Goal: Task Accomplishment & Management: Use online tool/utility

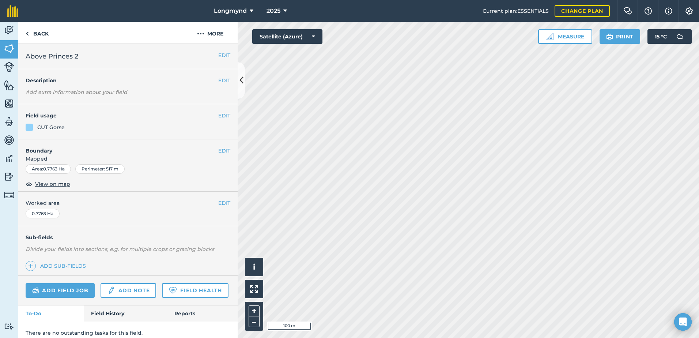
scroll to position [27, 0]
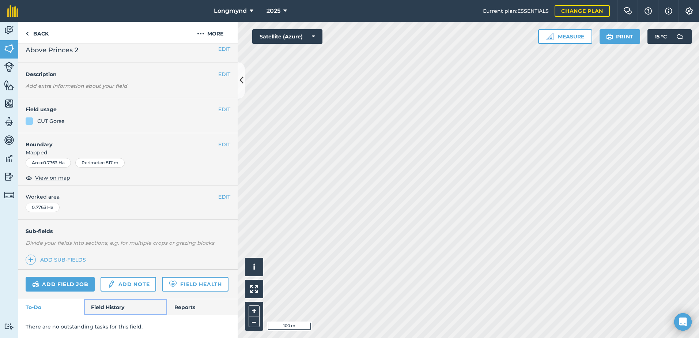
click at [110, 307] on link "Field History" at bounding box center [125, 307] width 83 height 16
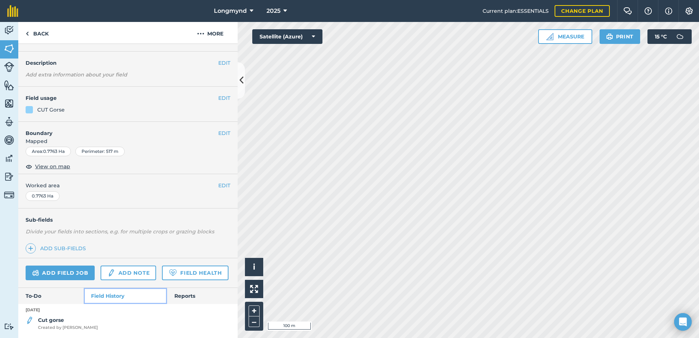
scroll to position [38, 0]
click at [34, 296] on link "To-Do" at bounding box center [50, 296] width 65 height 16
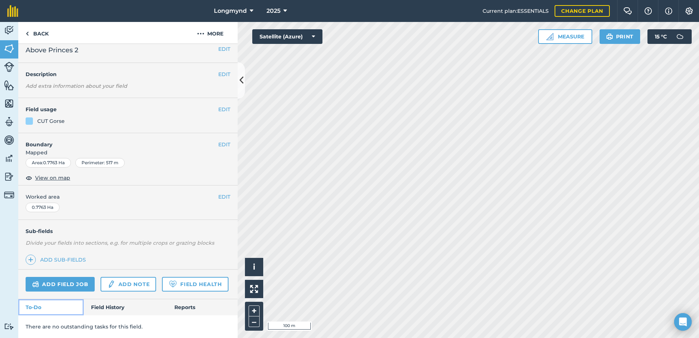
scroll to position [27, 0]
click at [47, 36] on link "Back" at bounding box center [37, 33] width 38 height 22
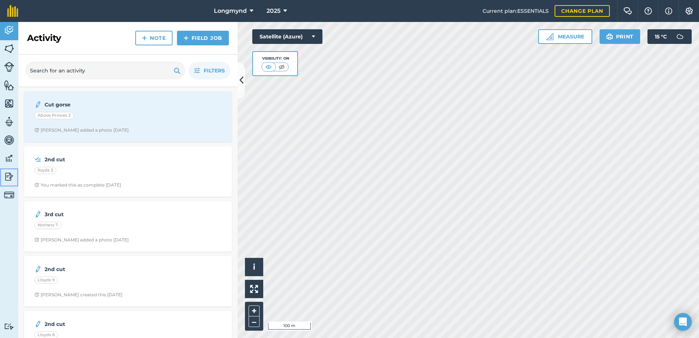
click at [12, 178] on img at bounding box center [9, 176] width 10 height 11
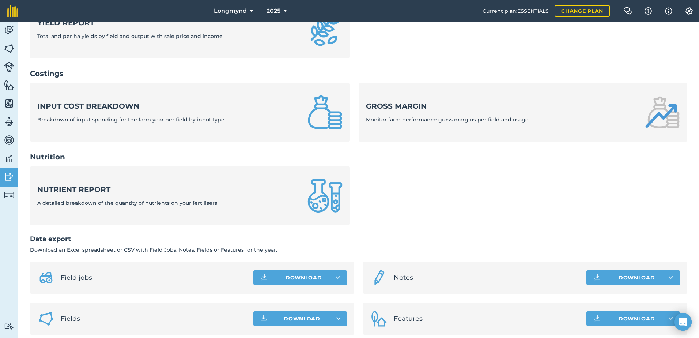
scroll to position [245, 0]
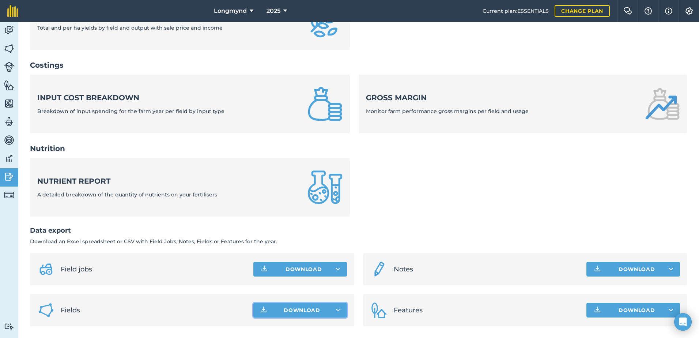
click at [341, 309] on button "Download" at bounding box center [300, 310] width 94 height 15
